Goal: Check status: Check status

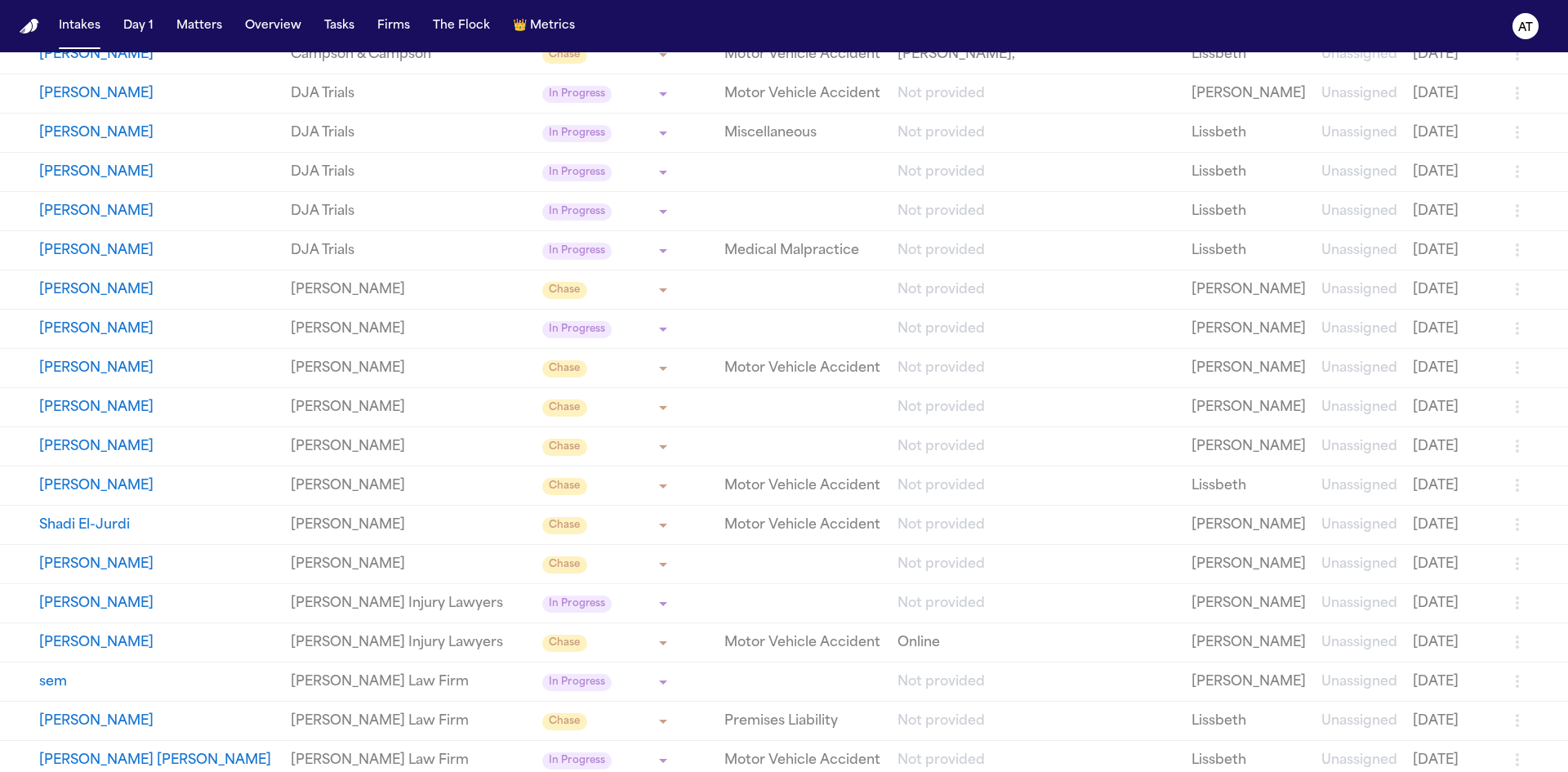
scroll to position [816, 0]
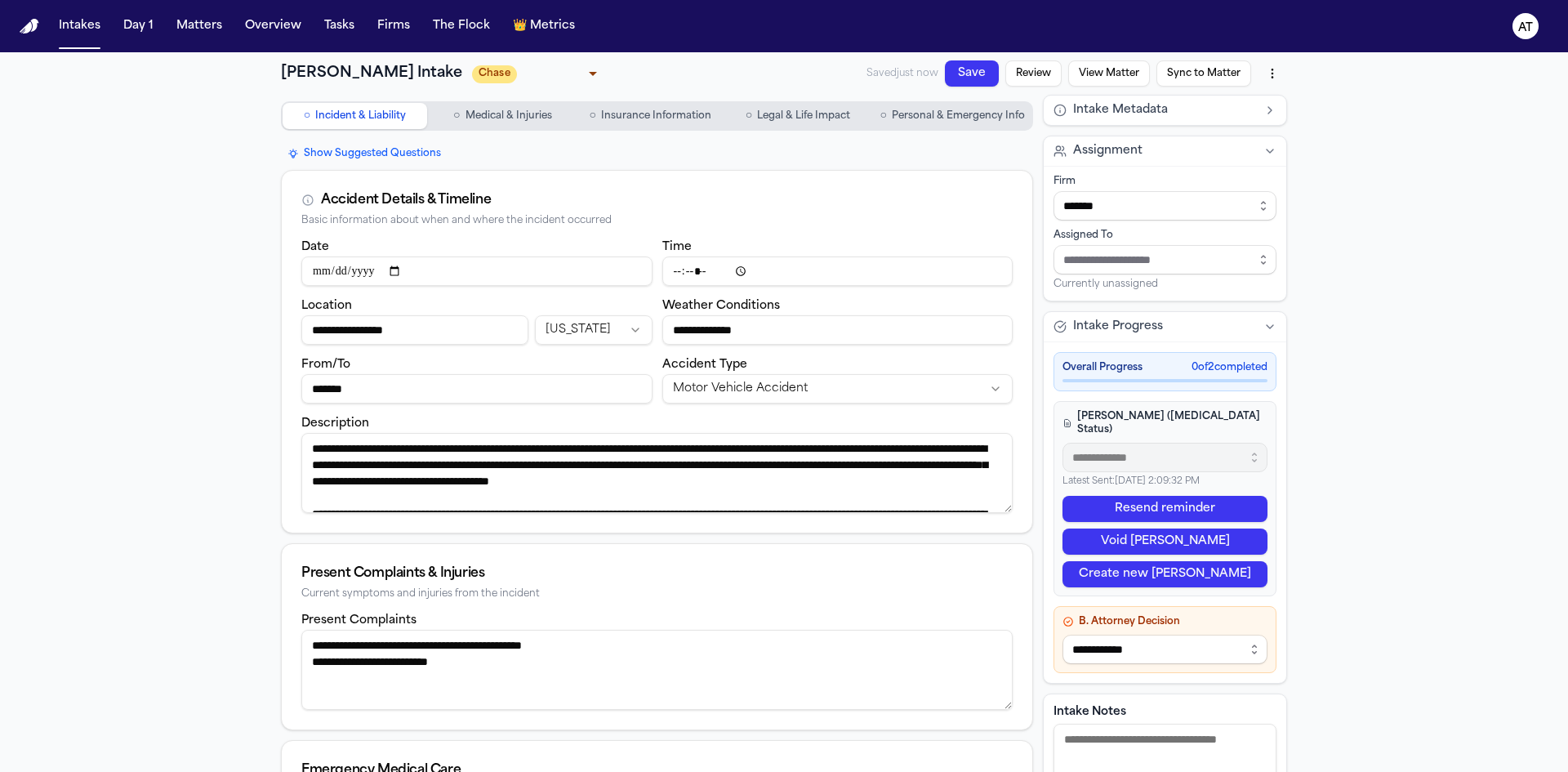
click at [560, 77] on body "**********" at bounding box center [784, 386] width 1568 height 772
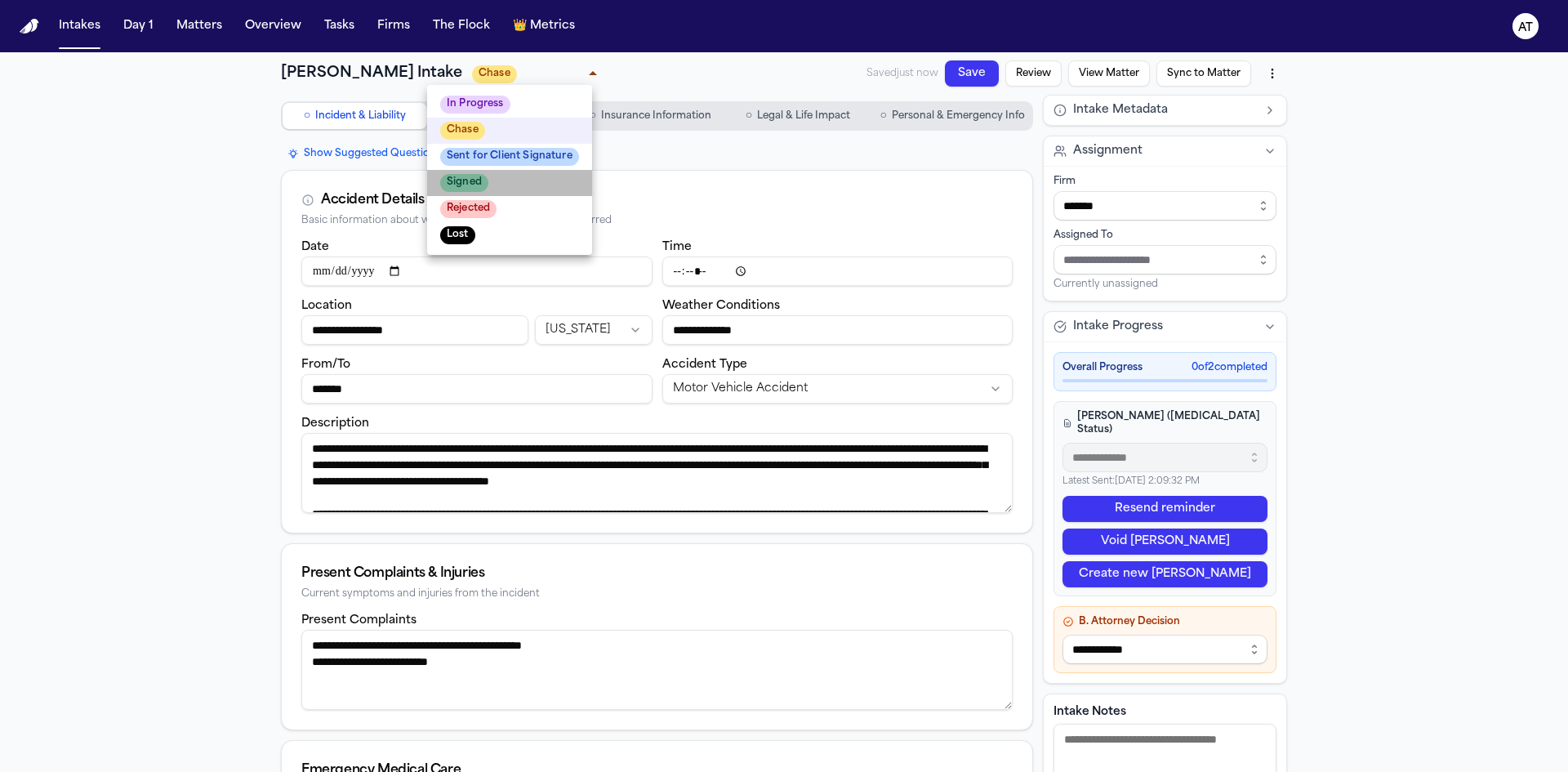
click at [495, 188] on li "Signed" at bounding box center [509, 183] width 165 height 26
type input "******"
